Goal: Information Seeking & Learning: Find specific fact

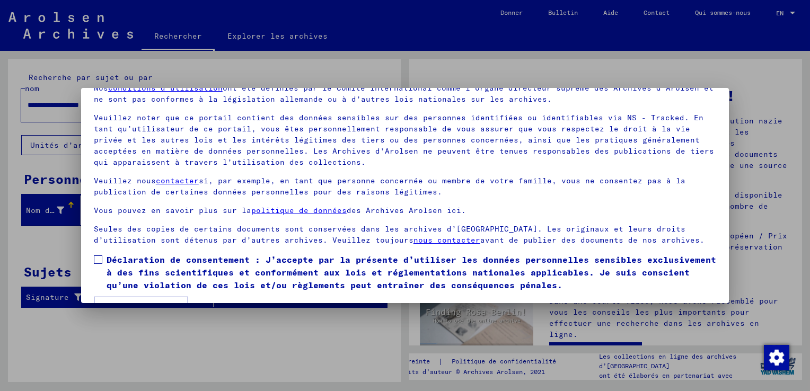
scroll to position [79, 0]
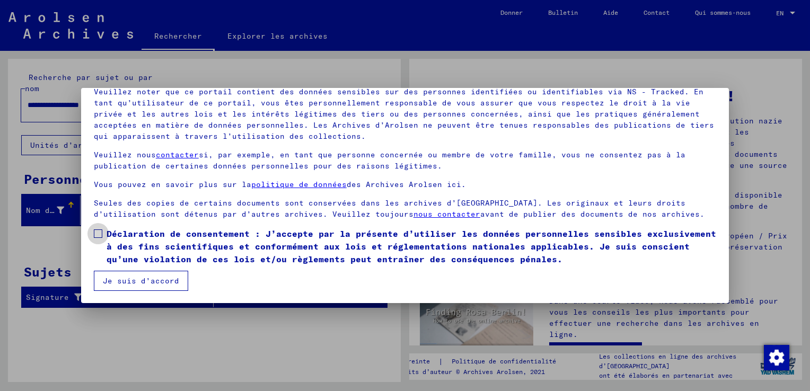
click at [94, 232] on span at bounding box center [98, 234] width 8 height 8
click at [136, 275] on button "Je suis d’accord" at bounding box center [141, 281] width 94 height 20
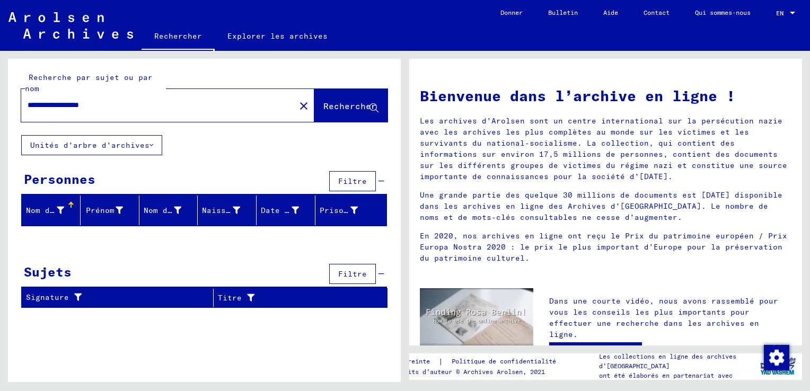
click at [350, 102] on span "Rechercher" at bounding box center [350, 106] width 53 height 11
click at [49, 211] on font "Nom de famille" at bounding box center [59, 211] width 67 height 10
drag, startPoint x: 87, startPoint y: 106, endPoint x: 176, endPoint y: 97, distance: 89.6
click at [176, 97] on div "**********" at bounding box center [151, 105] width 261 height 24
type input "**********"
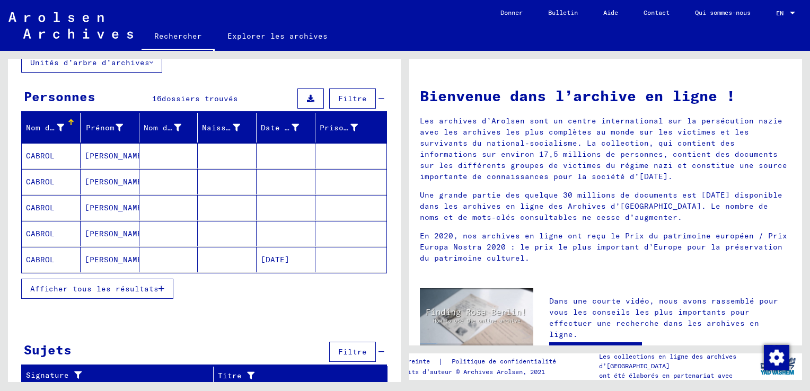
scroll to position [84, 0]
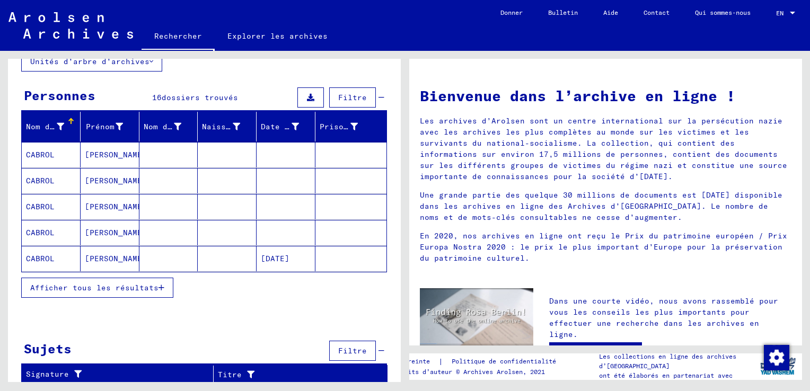
click at [95, 286] on span "Afficher tous les résultats" at bounding box center [94, 288] width 128 height 10
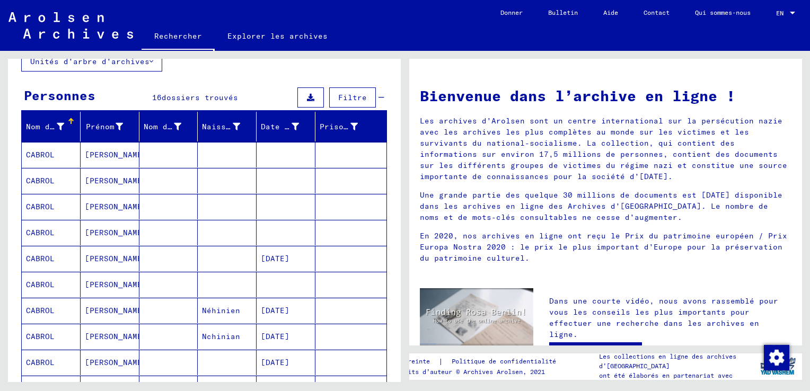
click at [289, 122] on font "Date de naissance" at bounding box center [301, 127] width 81 height 10
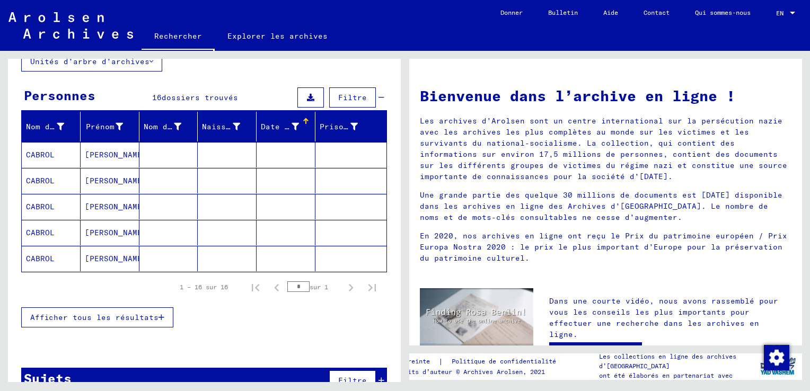
click at [289, 122] on font "Date de naissance" at bounding box center [301, 127] width 81 height 10
click at [40, 207] on mat-cell "CABROL" at bounding box center [51, 206] width 59 height 25
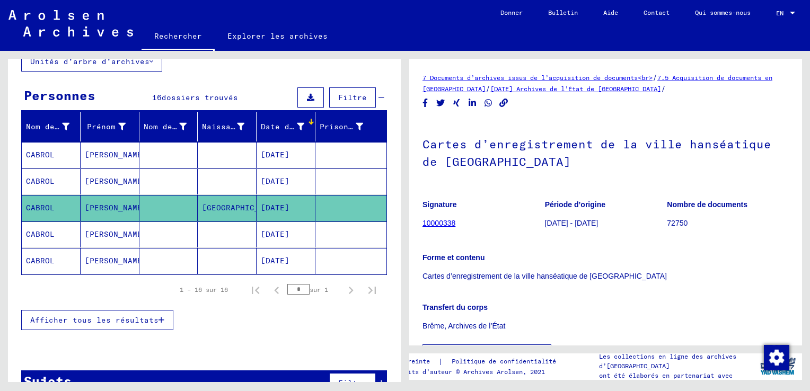
click at [55, 207] on mat-cell "CABROL" at bounding box center [51, 208] width 59 height 26
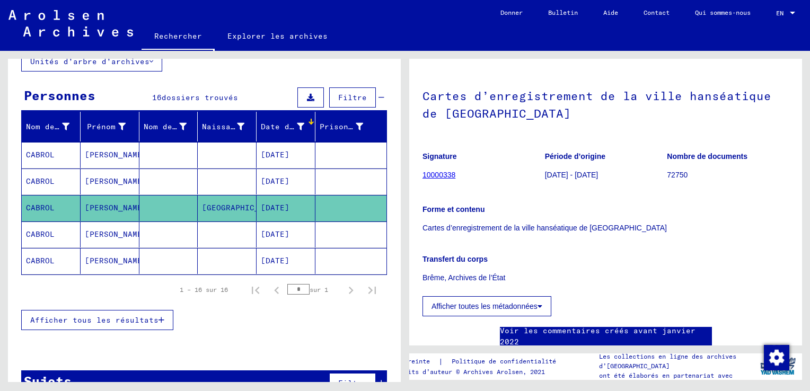
scroll to position [47, 0]
click at [442, 175] on link "10000338" at bounding box center [439, 176] width 33 height 8
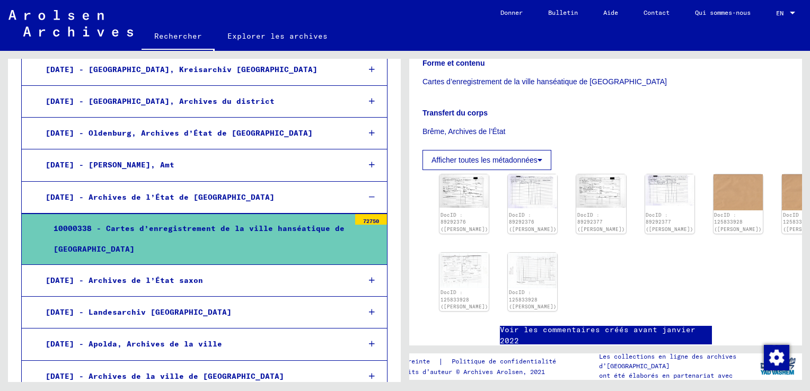
scroll to position [212, 0]
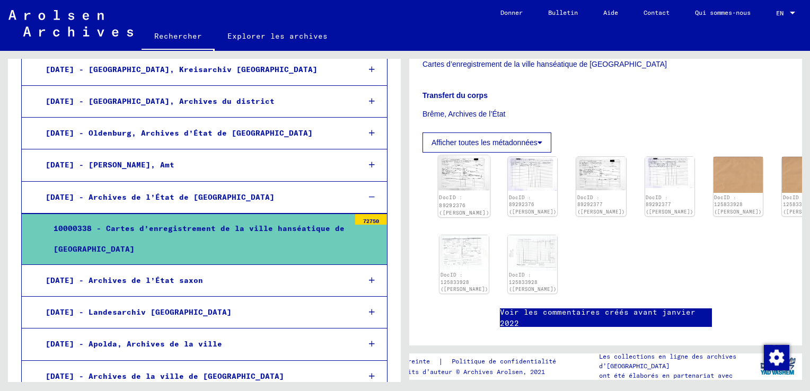
click at [461, 175] on img at bounding box center [465, 172] width 52 height 35
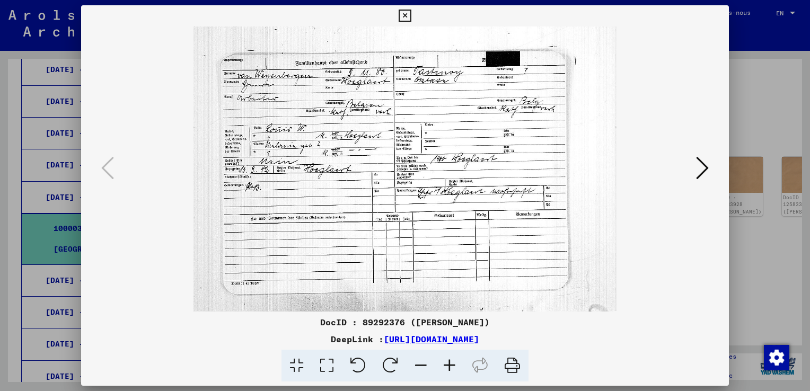
click at [702, 171] on icon at bounding box center [702, 167] width 13 height 25
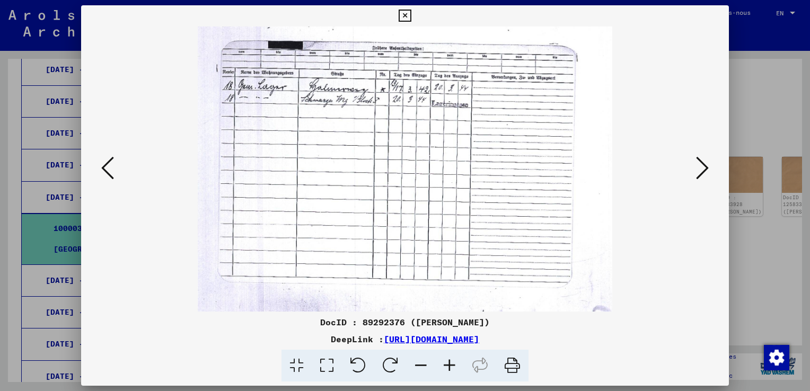
click at [702, 171] on icon at bounding box center [702, 167] width 13 height 25
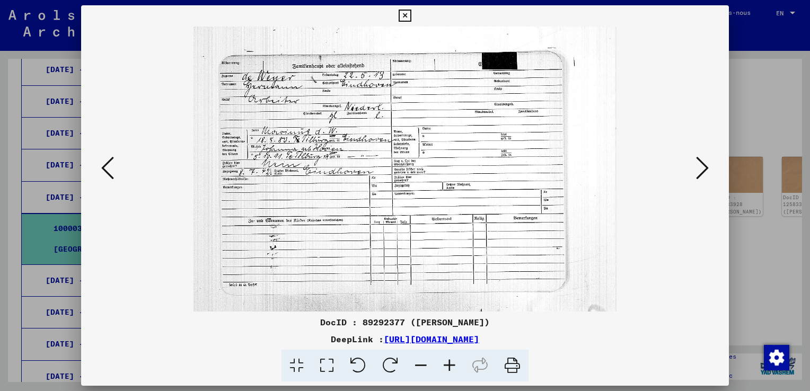
click at [702, 171] on icon at bounding box center [702, 167] width 13 height 25
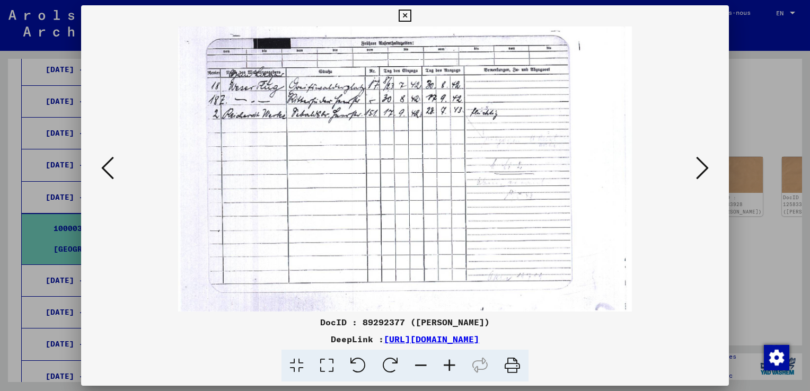
click at [702, 171] on icon at bounding box center [702, 167] width 13 height 25
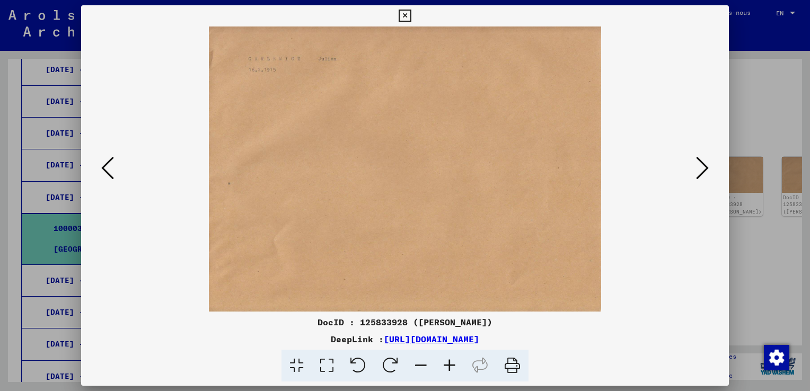
click at [702, 171] on icon at bounding box center [702, 167] width 13 height 25
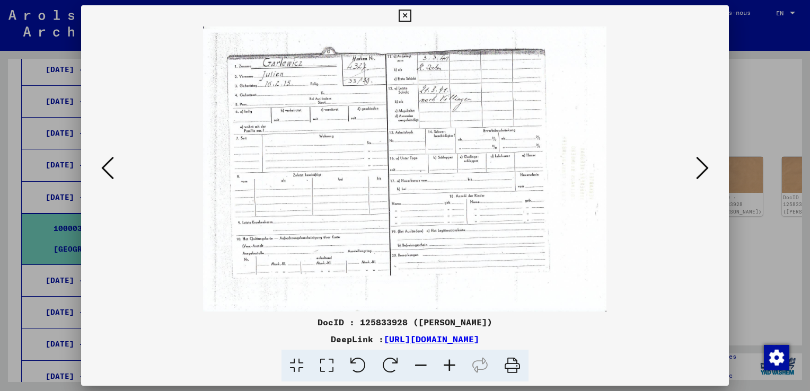
click at [702, 171] on icon at bounding box center [702, 167] width 13 height 25
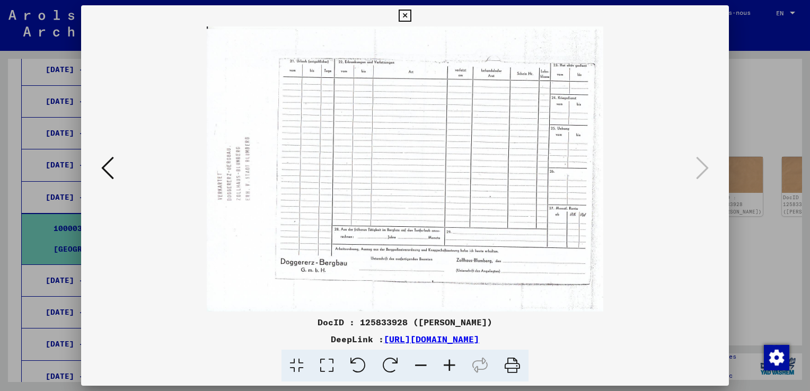
click at [406, 13] on icon at bounding box center [405, 16] width 12 height 13
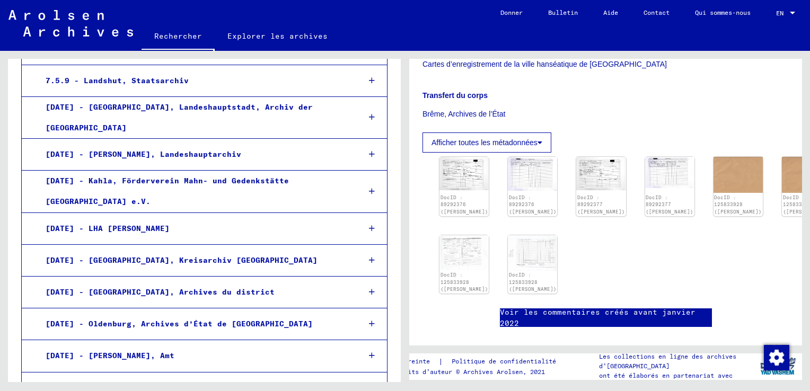
scroll to position [781, 0]
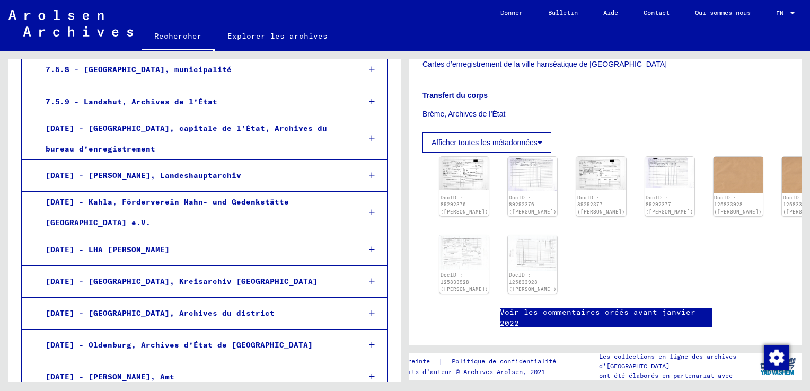
click at [511, 141] on font "Afficher toutes les métadonnées" at bounding box center [485, 142] width 106 height 8
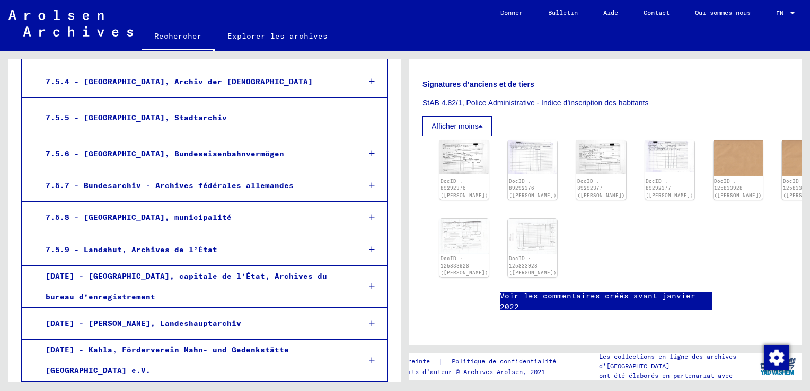
scroll to position [569, 0]
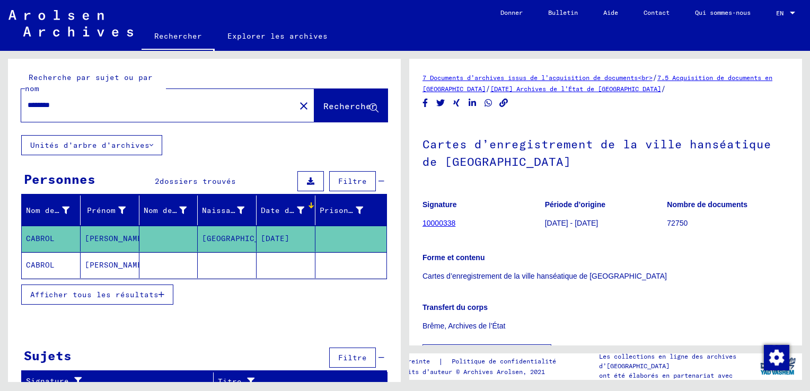
click at [342, 236] on mat-cell at bounding box center [351, 239] width 71 height 26
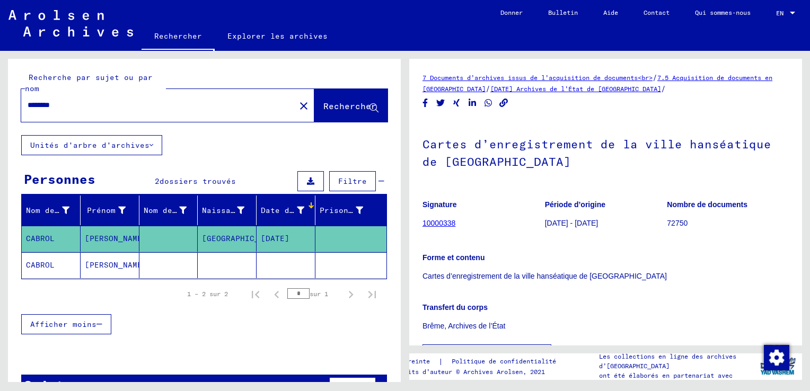
click at [54, 237] on mat-cell "CABROL" at bounding box center [51, 239] width 59 height 26
click at [51, 263] on mat-cell "CABROL" at bounding box center [51, 265] width 59 height 26
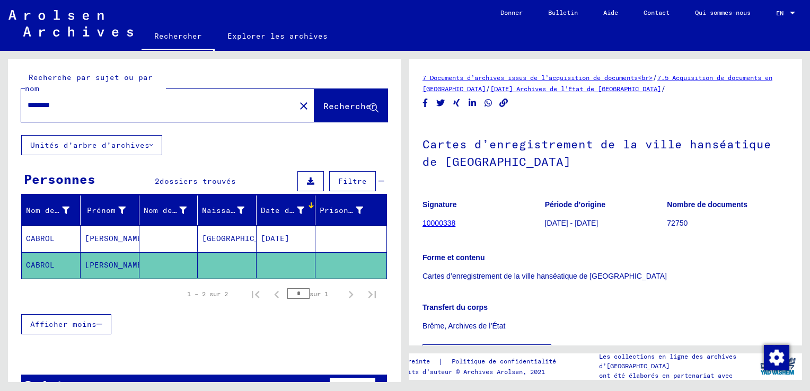
click at [51, 263] on mat-cell "CABROL" at bounding box center [51, 265] width 59 height 26
click at [109, 261] on mat-cell "[PERSON_NAME]" at bounding box center [110, 265] width 59 height 26
click at [275, 261] on mat-cell at bounding box center [286, 265] width 59 height 26
click at [32, 237] on mat-cell "CABROL" at bounding box center [51, 239] width 59 height 26
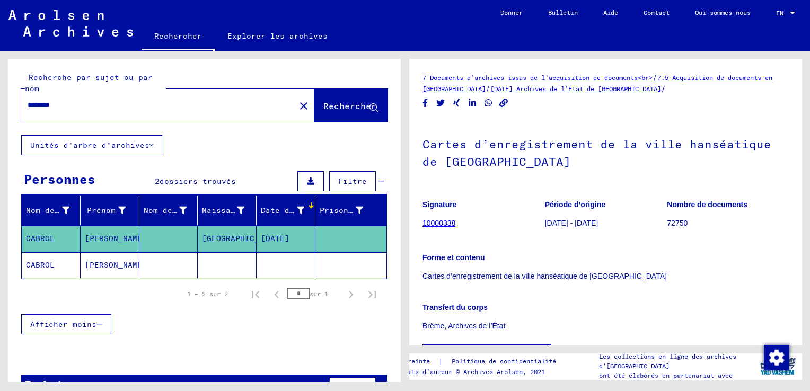
click at [306, 177] on button at bounding box center [311, 181] width 27 height 20
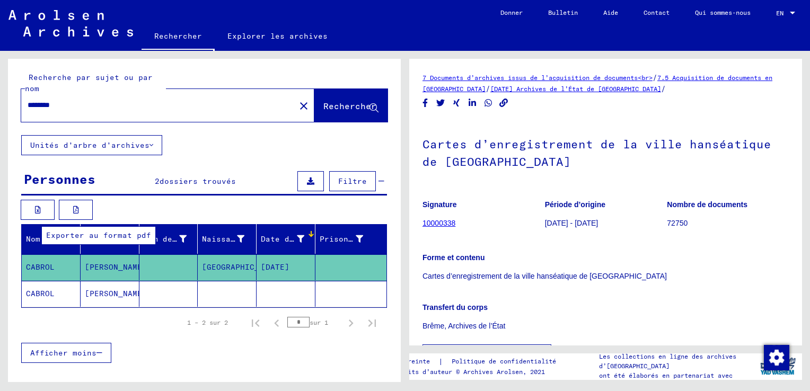
click at [79, 209] on icon at bounding box center [76, 209] width 6 height 7
click at [161, 260] on mat-cell at bounding box center [169, 268] width 59 height 26
click at [265, 264] on mat-cell "[DATE]" at bounding box center [286, 268] width 59 height 26
click at [150, 143] on icon at bounding box center [152, 145] width 4 height 7
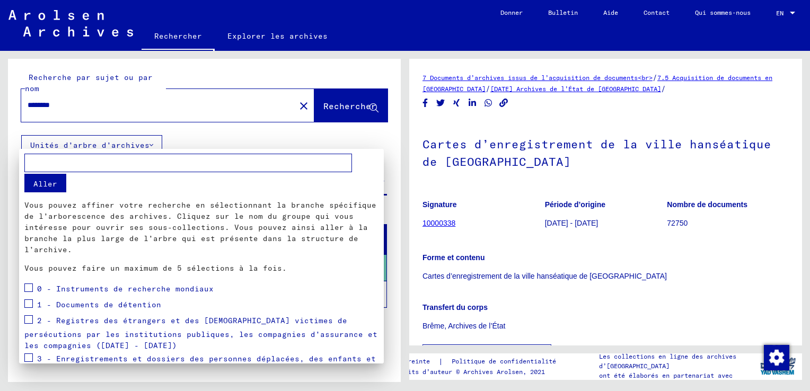
scroll to position [53, 0]
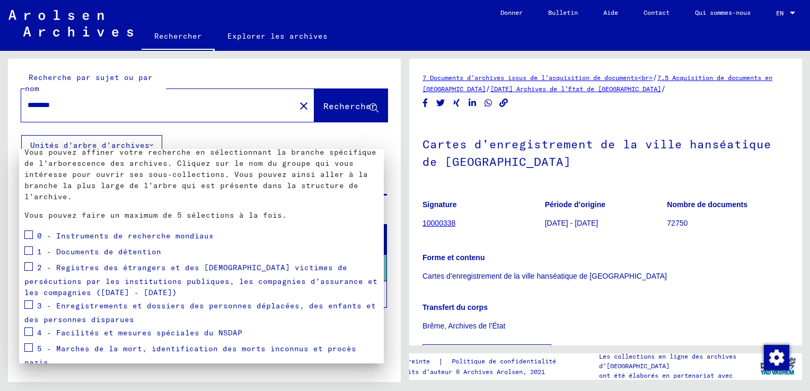
click at [459, 180] on div at bounding box center [405, 195] width 810 height 391
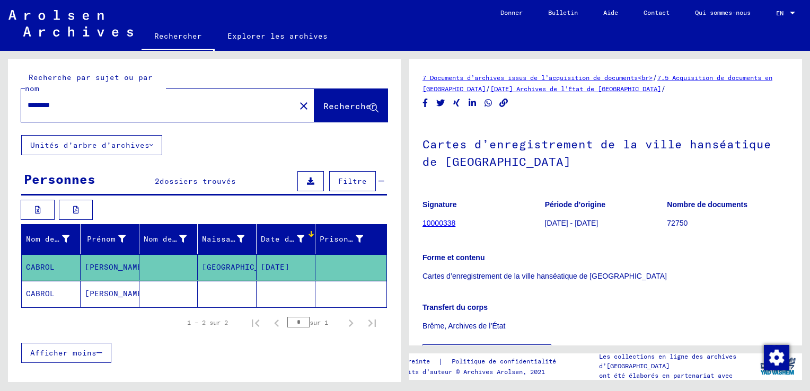
click at [346, 181] on span "Filtre" at bounding box center [352, 182] width 29 height 10
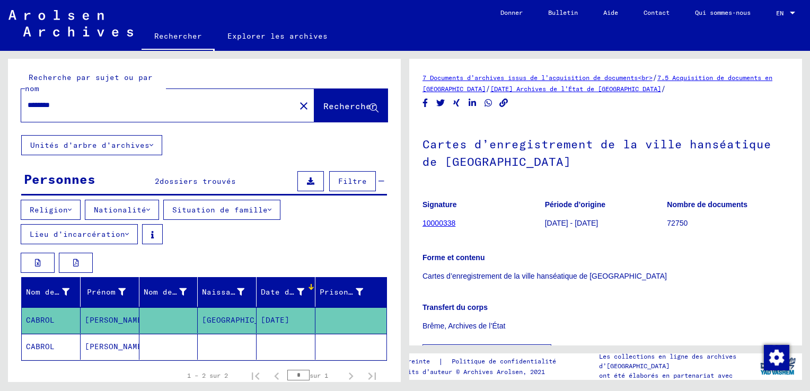
click at [146, 208] on font "Nationalité" at bounding box center [120, 210] width 53 height 10
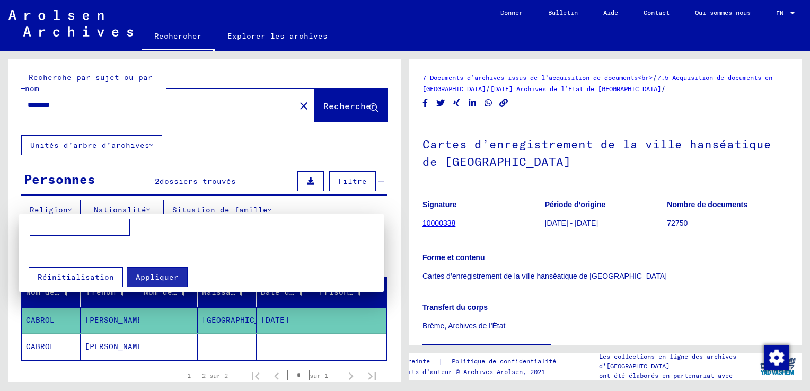
drag, startPoint x: 105, startPoint y: 219, endPoint x: 99, endPoint y: 224, distance: 7.5
click at [105, 220] on input at bounding box center [80, 227] width 100 height 17
click at [99, 224] on input at bounding box center [80, 227] width 100 height 17
type input "*********"
click at [155, 274] on span "Appliquer" at bounding box center [157, 278] width 43 height 10
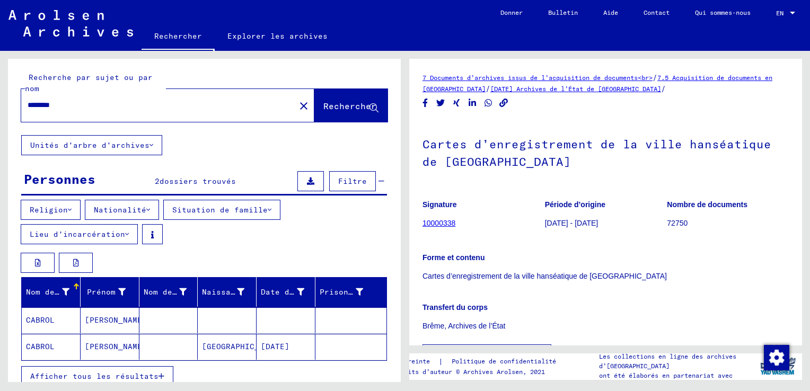
click at [126, 232] on icon at bounding box center [127, 234] width 4 height 7
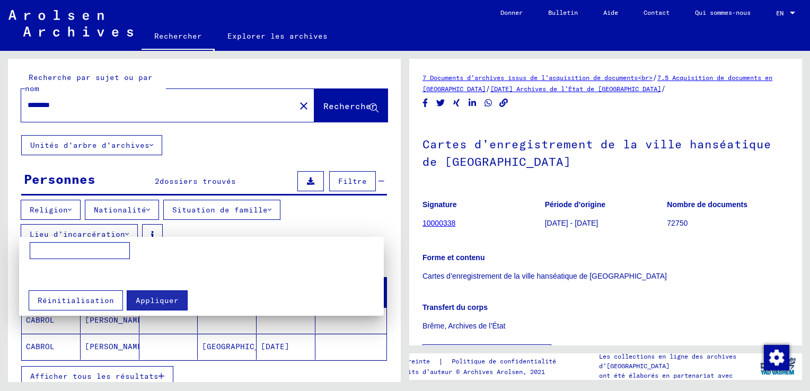
click at [126, 232] on div at bounding box center [405, 195] width 810 height 391
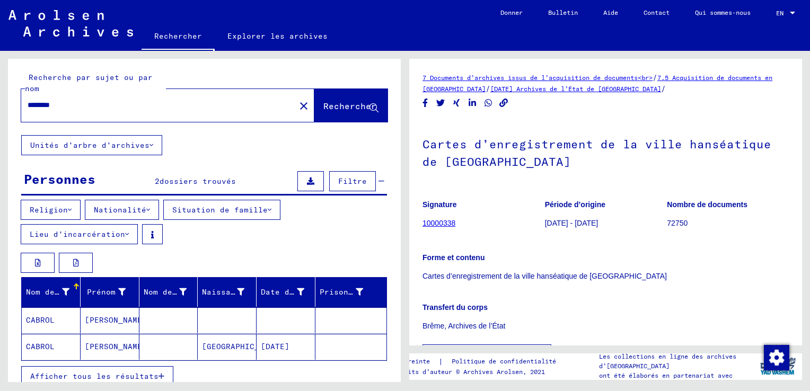
click at [188, 235] on div "Religion Nationalité Situation de famille [PERSON_NAME] d’incarcération" at bounding box center [204, 224] width 393 height 49
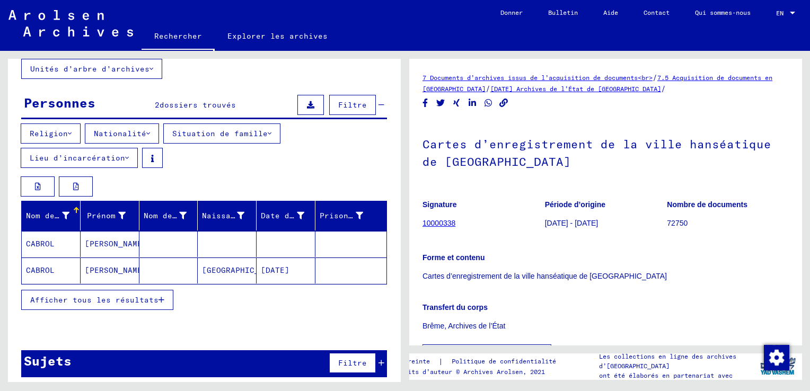
scroll to position [80, 0]
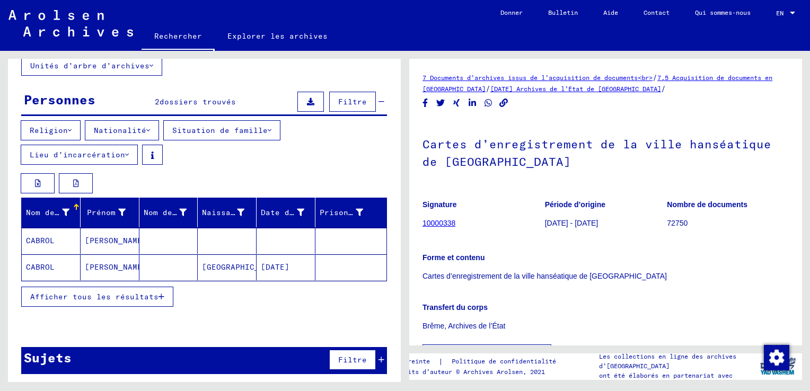
click at [27, 264] on mat-cell "CABROL" at bounding box center [51, 268] width 59 height 26
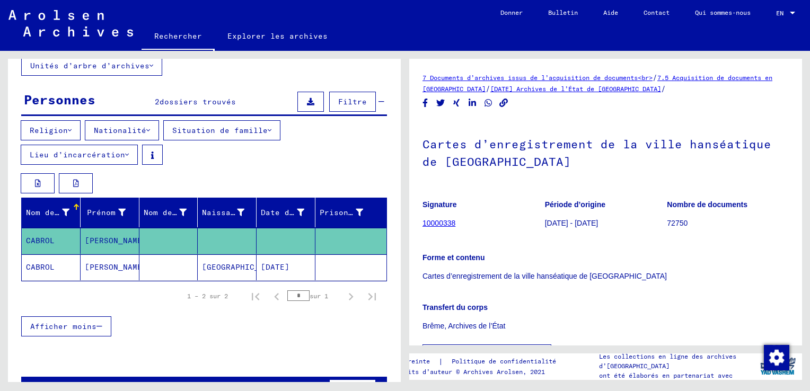
click at [27, 264] on mat-cell "CABROL" at bounding box center [51, 268] width 59 height 26
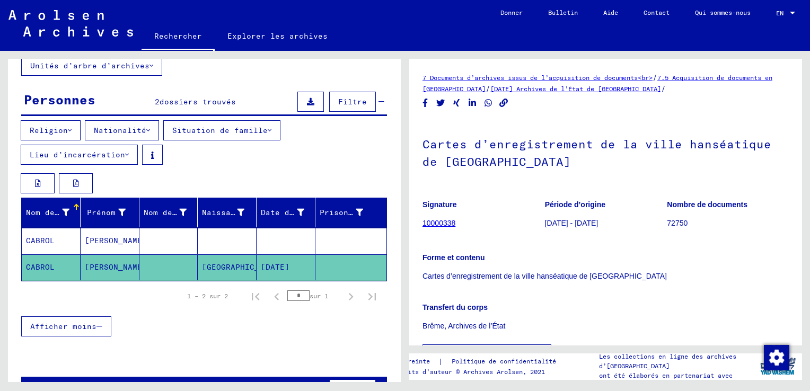
drag, startPoint x: 104, startPoint y: 266, endPoint x: 90, endPoint y: 266, distance: 14.9
click at [90, 266] on mat-cell "[PERSON_NAME]" at bounding box center [110, 268] width 59 height 26
drag, startPoint x: 90, startPoint y: 266, endPoint x: 34, endPoint y: 271, distance: 55.3
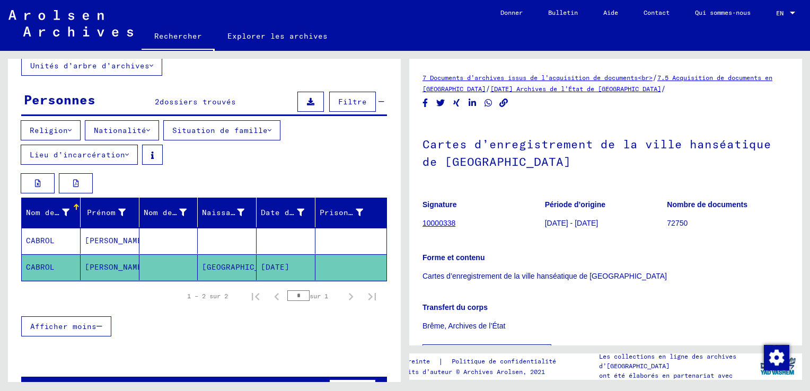
click at [34, 271] on mat-cell "CABROL" at bounding box center [51, 268] width 59 height 26
click at [35, 271] on mat-cell "CABROL" at bounding box center [51, 268] width 59 height 26
drag, startPoint x: 253, startPoint y: 264, endPoint x: 258, endPoint y: 264, distance: 5.3
click at [257, 264] on mat-cell "[DATE]" at bounding box center [286, 268] width 59 height 26
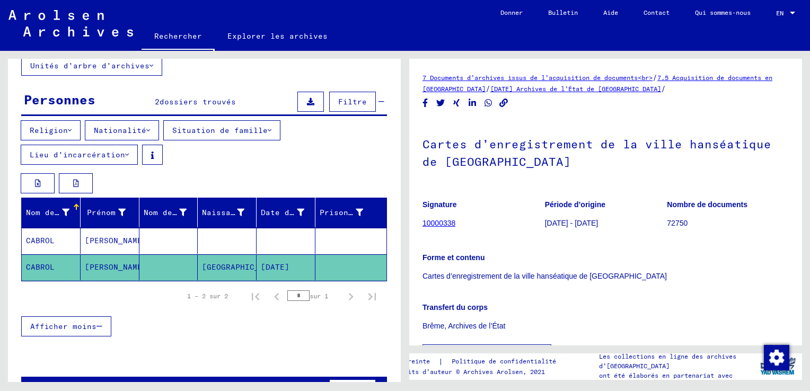
click at [274, 266] on mat-cell "[DATE]" at bounding box center [286, 268] width 59 height 26
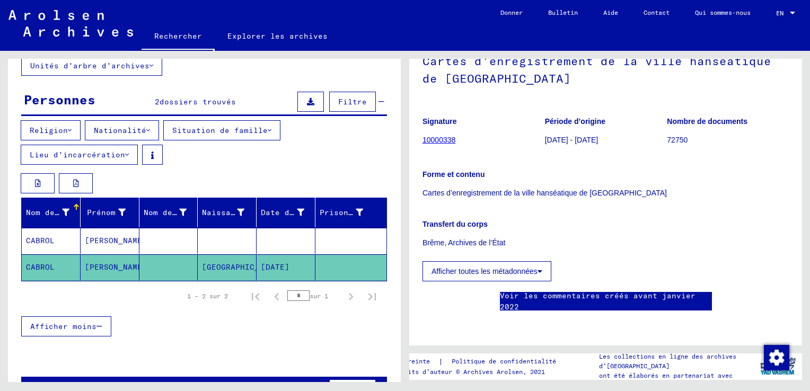
scroll to position [100, 0]
click at [475, 267] on font "Afficher toutes les métadonnées" at bounding box center [485, 271] width 106 height 8
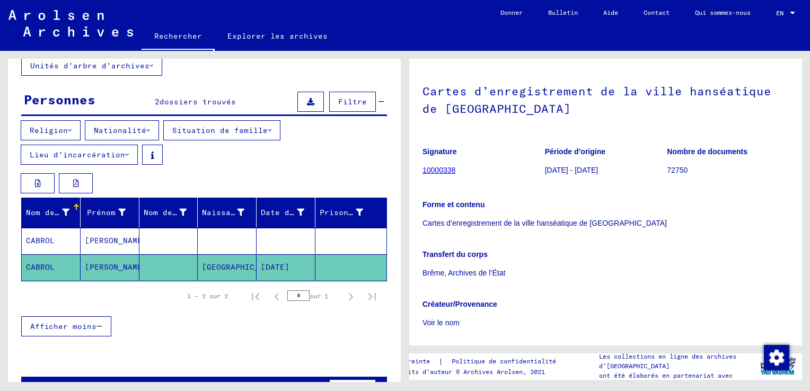
scroll to position [0, 0]
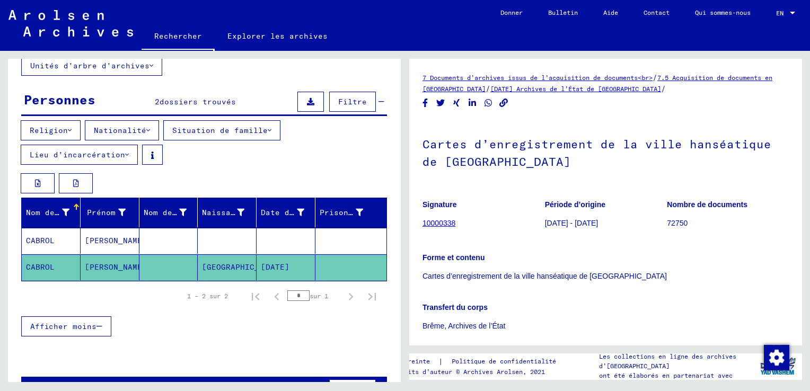
click at [612, 89] on link "[DATE] Archives de l’État de [GEOGRAPHIC_DATA]" at bounding box center [576, 89] width 171 height 8
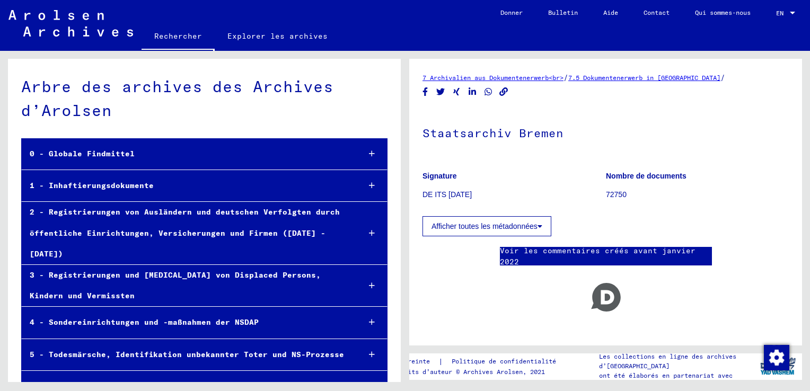
scroll to position [931, 0]
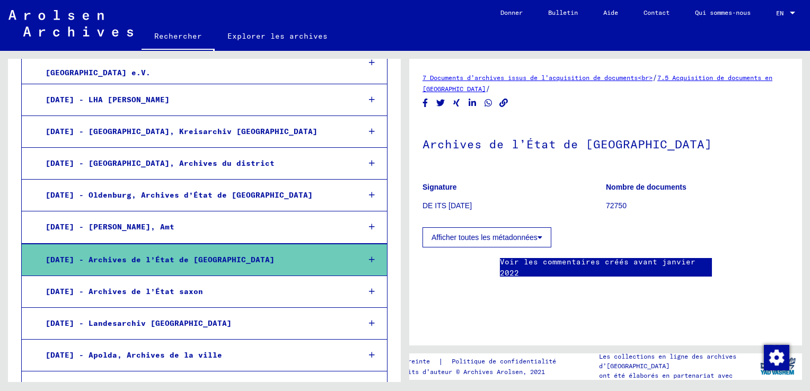
click at [369, 256] on icon at bounding box center [372, 259] width 6 height 7
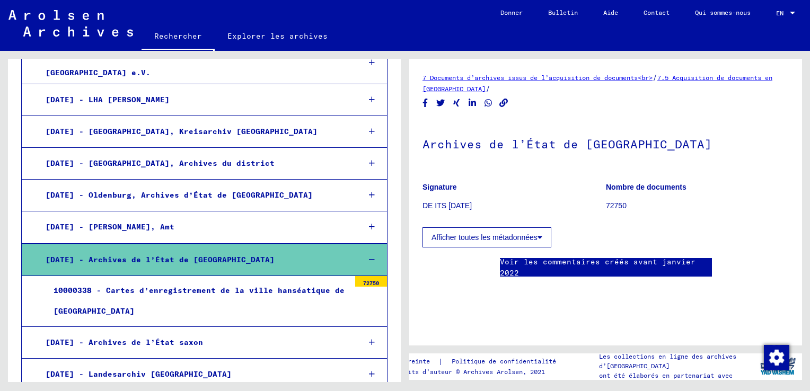
click at [355, 287] on div at bounding box center [371, 307] width 32 height 40
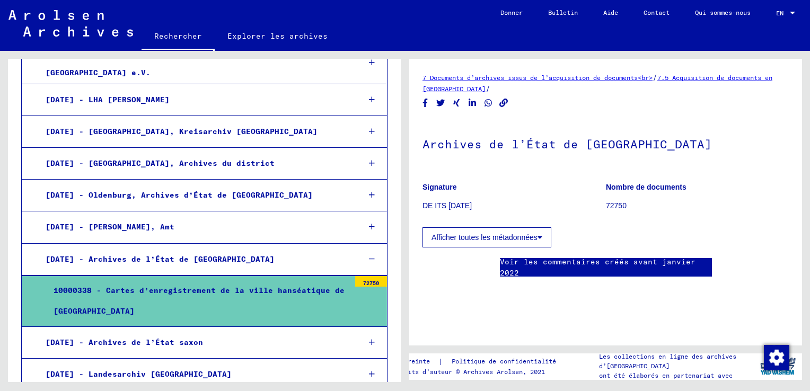
click at [315, 281] on div "10000338 - Cartes d’enregistrement de la ville hanséatique de [GEOGRAPHIC_DATA]" at bounding box center [198, 301] width 304 height 41
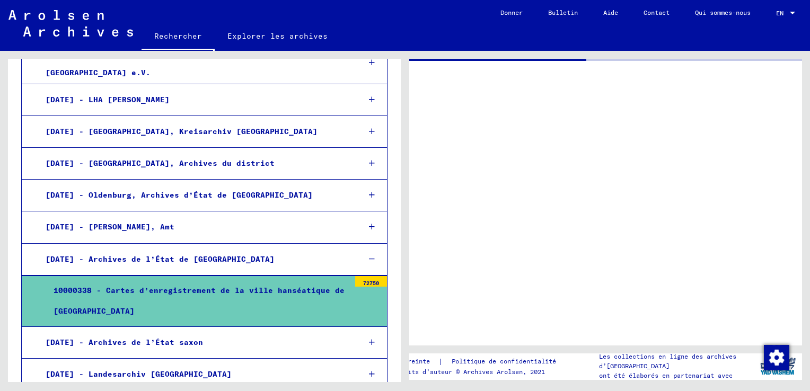
click at [315, 281] on div "10000338 - Cartes d’enregistrement de la ville hanséatique de [GEOGRAPHIC_DATA]" at bounding box center [198, 301] width 304 height 41
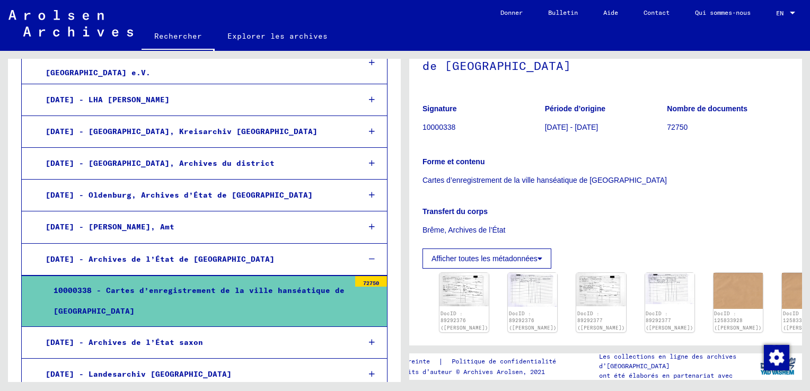
scroll to position [212, 0]
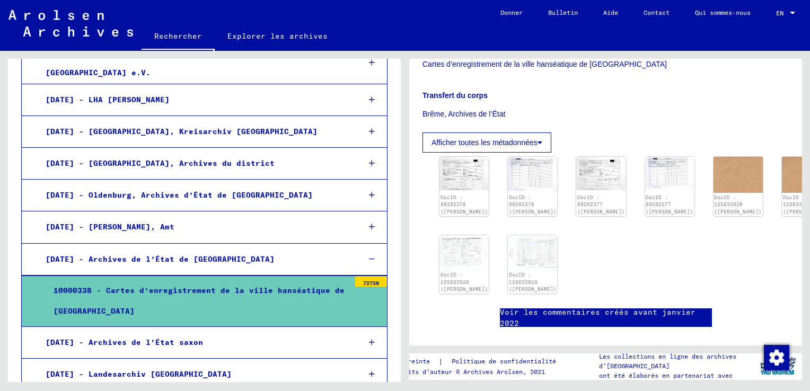
click at [538, 143] on font "Afficher toutes les métadonnées" at bounding box center [485, 142] width 106 height 8
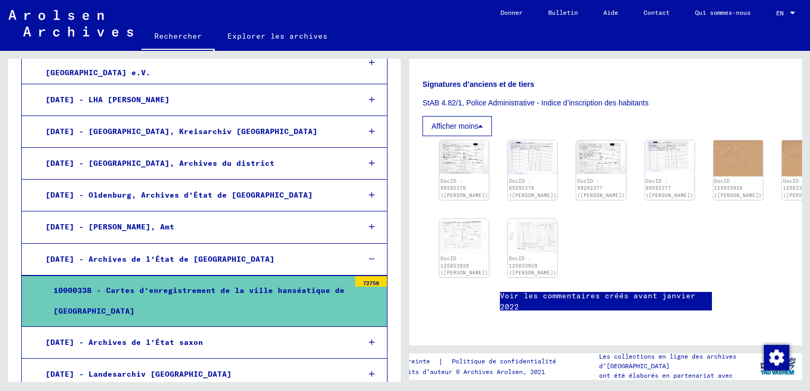
scroll to position [371, 0]
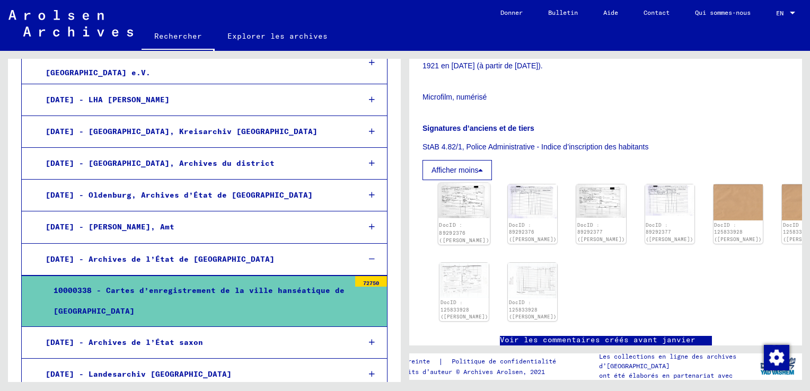
click at [455, 222] on link "DocID : 89292376 ([PERSON_NAME])" at bounding box center [464, 232] width 50 height 21
